Goal: Information Seeking & Learning: Learn about a topic

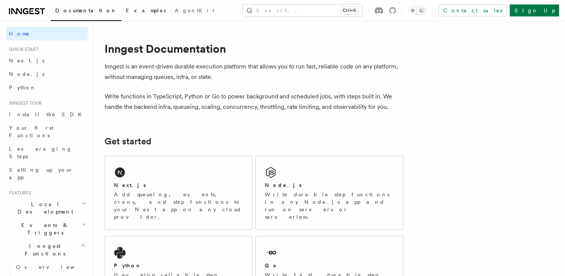
click at [126, 10] on span "Examples" at bounding box center [146, 10] width 40 height 6
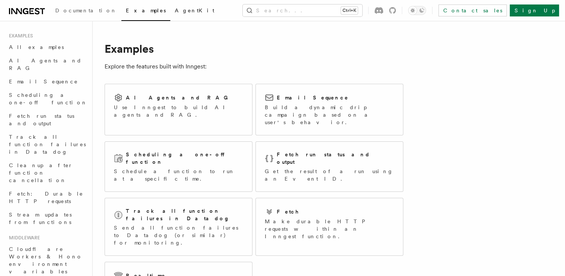
click at [175, 7] on span "AgentKit" at bounding box center [195, 10] width 40 height 6
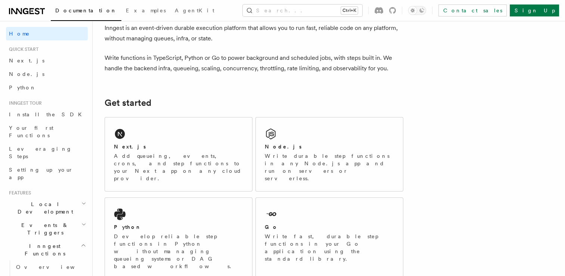
scroll to position [37, 0]
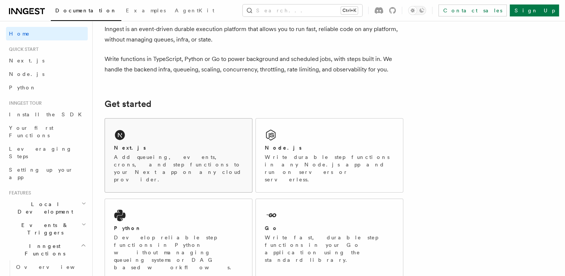
click at [146, 137] on div "Next.js Add queueing, events, crons, and step functions to your Next app on any…" at bounding box center [178, 155] width 147 height 74
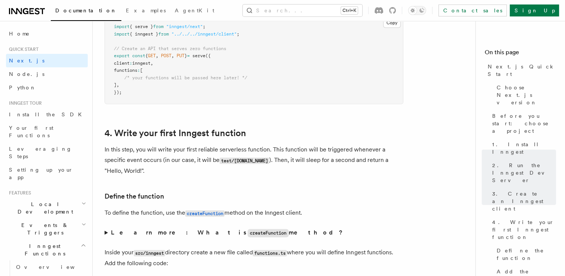
scroll to position [1120, 0]
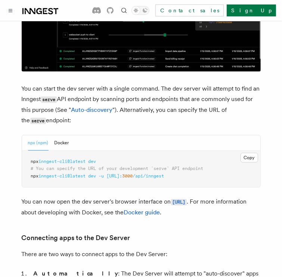
scroll to position [224, 0]
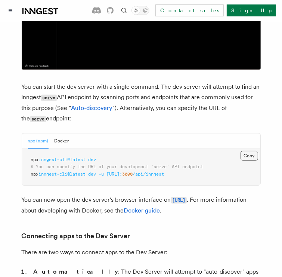
click at [251, 151] on button "Copy Copied" at bounding box center [249, 156] width 18 height 10
